Goal: Check status: Check status

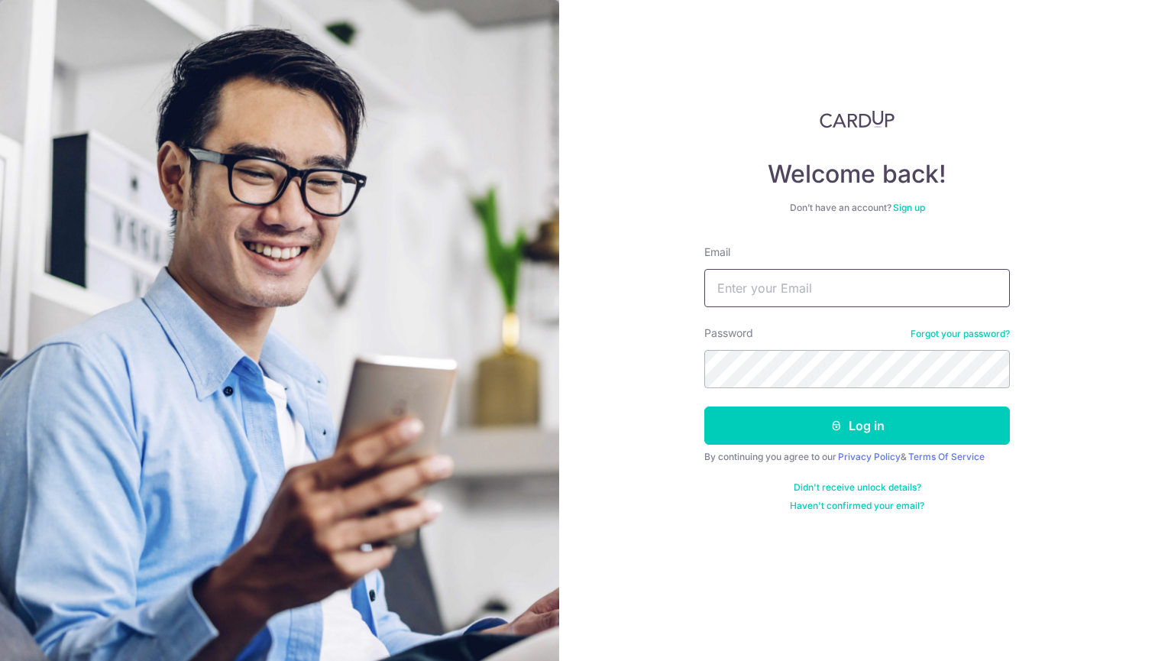
type input "[EMAIL_ADDRESS][DOMAIN_NAME]"
click at [857, 425] on button "Log in" at bounding box center [856, 425] width 305 height 38
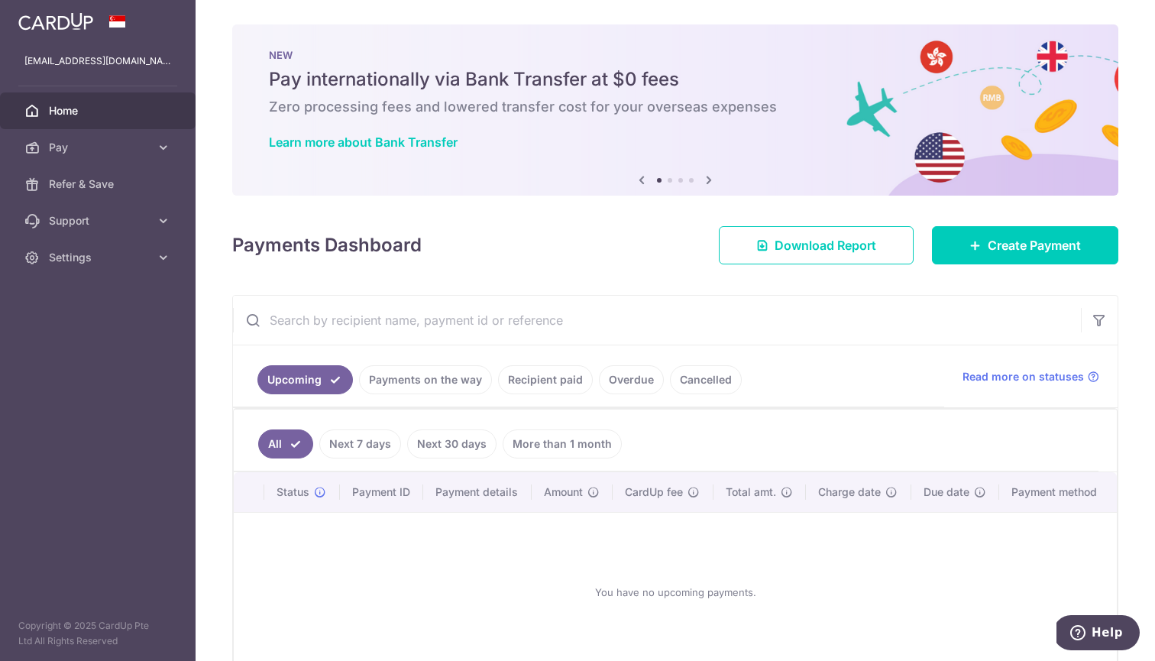
click at [681, 388] on link "Cancelled" at bounding box center [706, 379] width 72 height 29
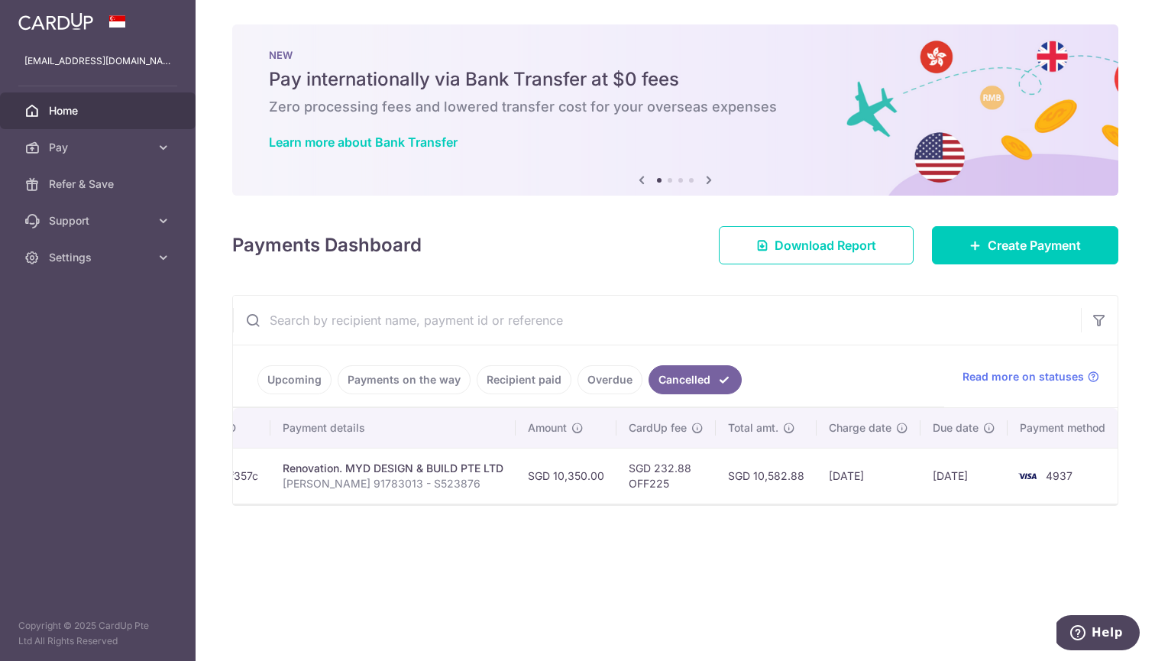
scroll to position [0, 249]
